Goal: Information Seeking & Learning: Learn about a topic

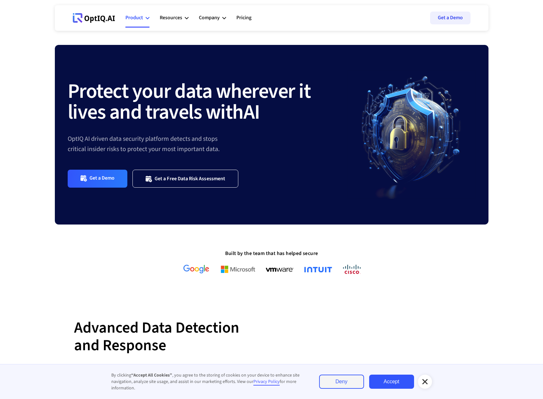
click at [140, 17] on div "Product" at bounding box center [134, 17] width 18 height 9
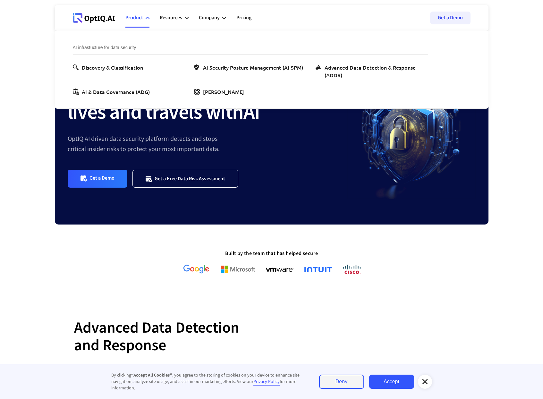
click at [144, 17] on div "Product" at bounding box center [137, 17] width 24 height 19
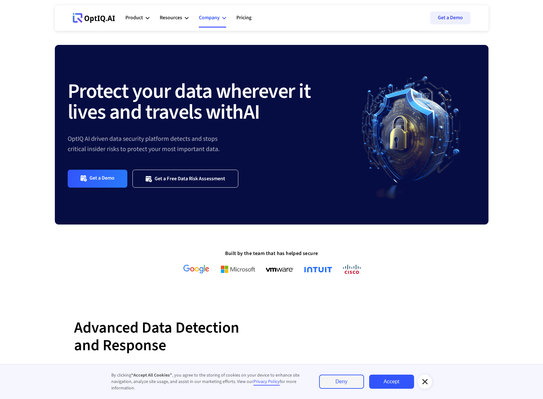
click at [221, 22] on div "Company" at bounding box center [212, 17] width 27 height 19
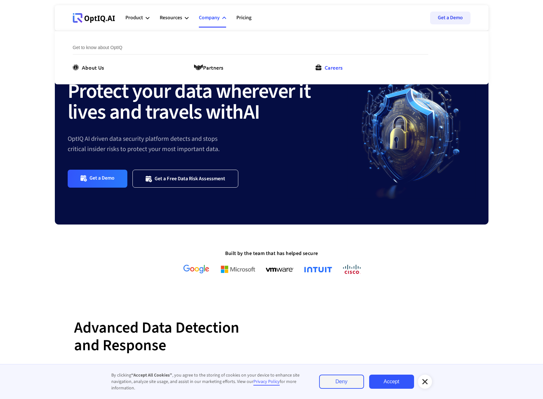
click at [320, 67] on icon at bounding box center [319, 67] width 6 height 6
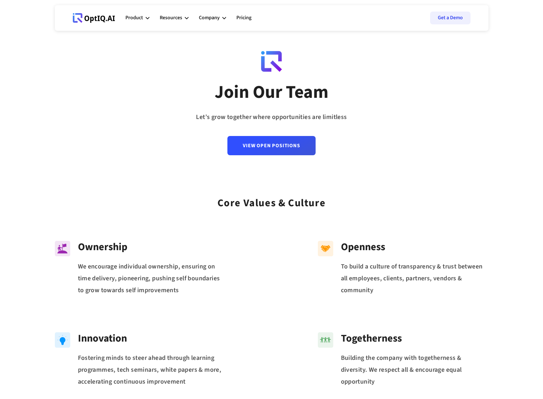
scroll to position [7, 0]
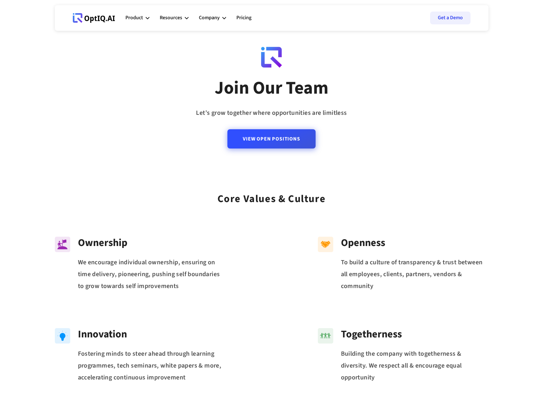
click at [259, 138] on link "View Open Positions" at bounding box center [271, 138] width 88 height 19
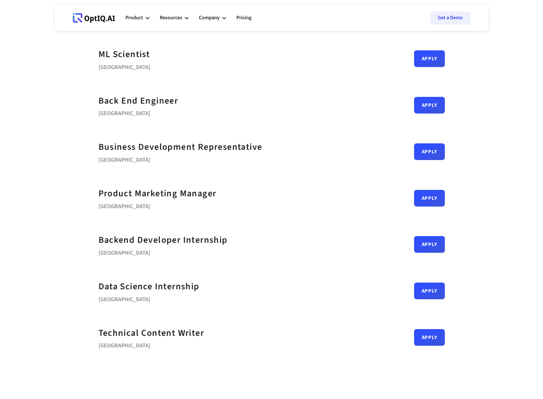
scroll to position [135, 0]
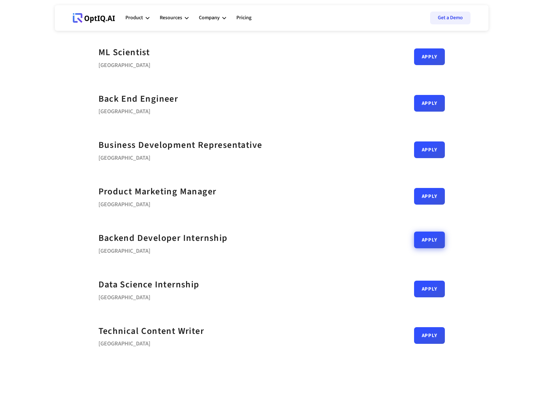
click at [428, 242] on link "Apply" at bounding box center [429, 240] width 31 height 17
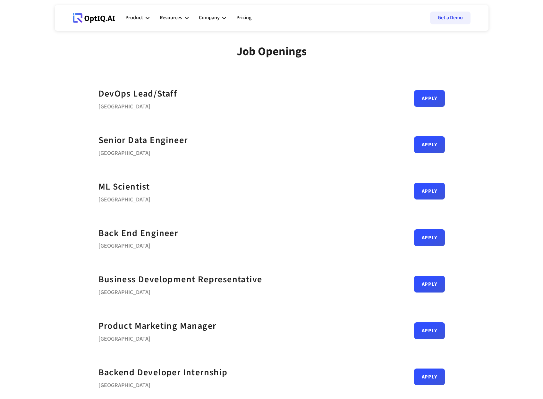
scroll to position [0, 0]
click at [163, 92] on div "DevOps Lead/Staff" at bounding box center [137, 94] width 79 height 14
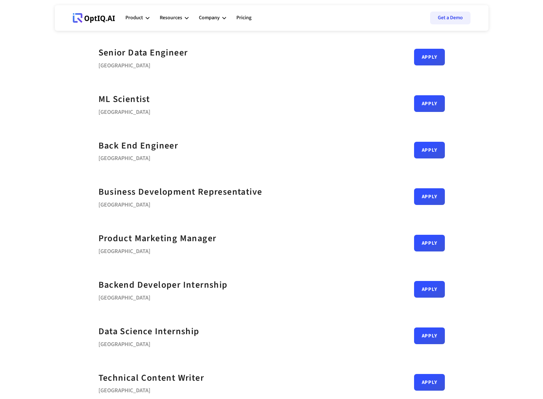
scroll to position [128, 0]
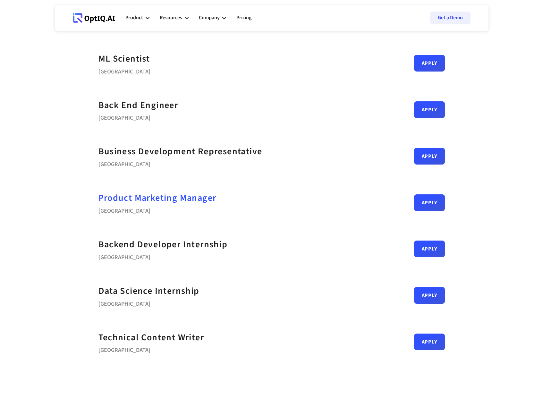
click at [195, 197] on div "Product Marketing Manager" at bounding box center [157, 198] width 118 height 14
click at [431, 205] on link "Apply" at bounding box center [429, 200] width 31 height 17
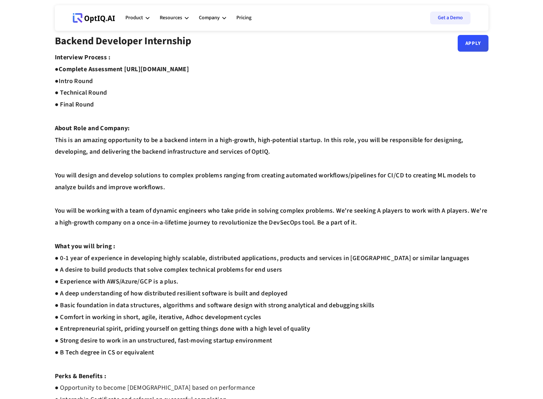
scroll to position [169, 0]
